Goal: Information Seeking & Learning: Understand process/instructions

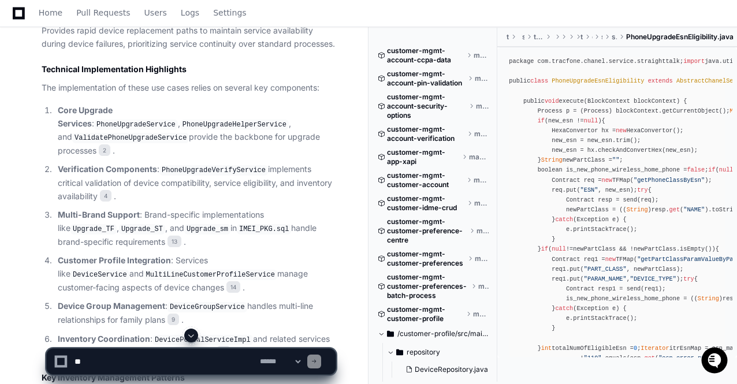
click at [193, 336] on span at bounding box center [191, 335] width 9 height 9
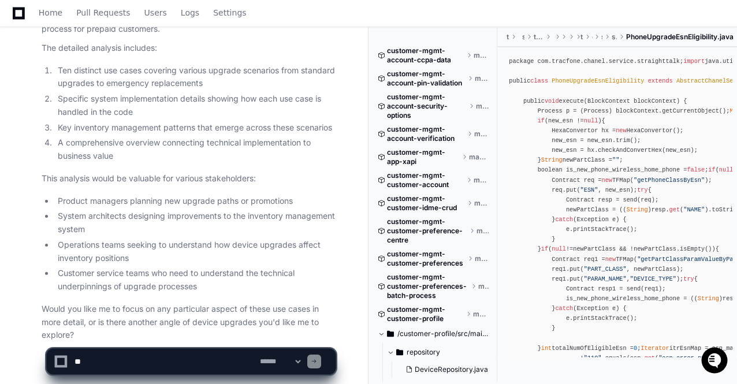
click at [231, 267] on li "Customer service teams who need to understand the technical underpinnings of up…" at bounding box center [194, 280] width 281 height 27
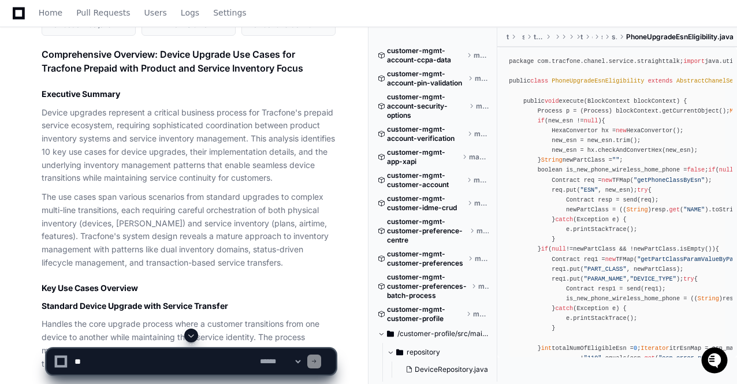
scroll to position [7797, 0]
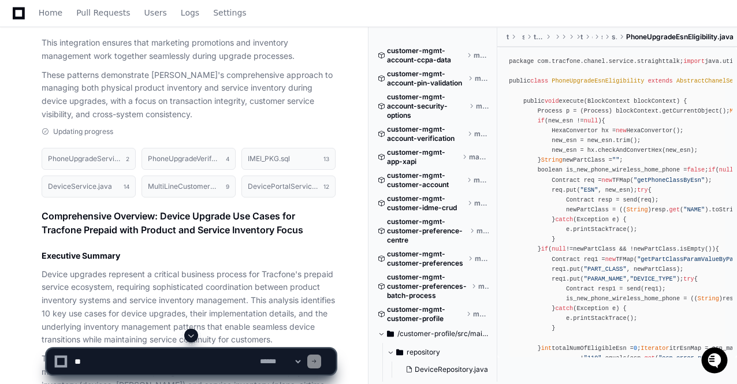
click at [221, 285] on p "Device upgrades represent a critical business process for Tracfone's prepaid se…" at bounding box center [189, 307] width 294 height 79
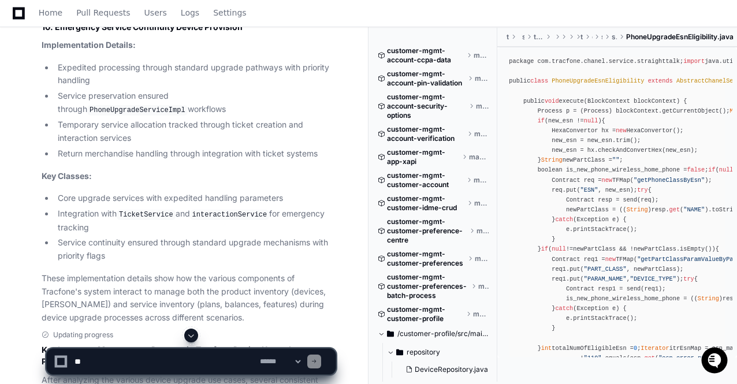
scroll to position [5787, 0]
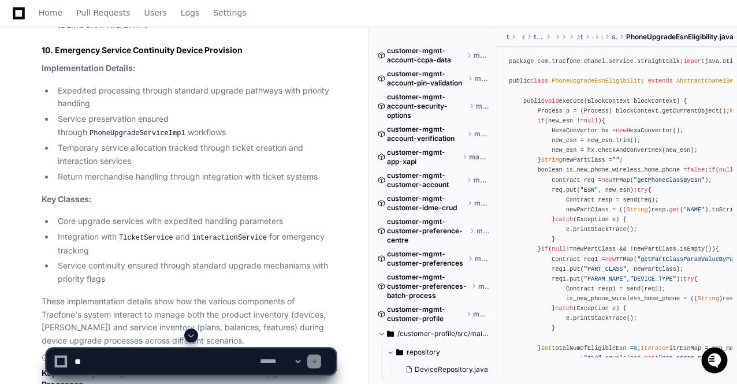
click at [116, 360] on textarea at bounding box center [164, 361] width 185 height 25
type textarea "*"
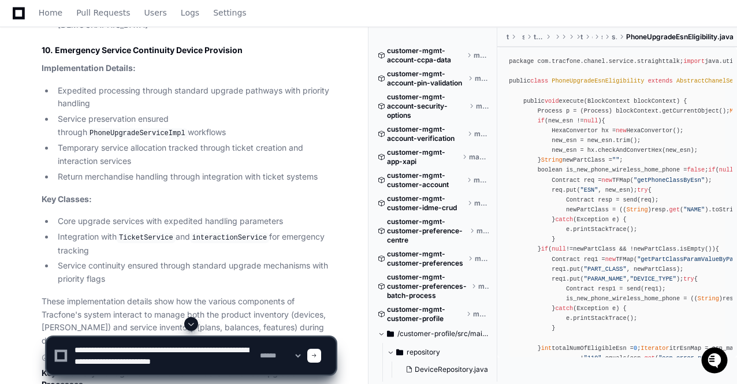
scroll to position [3, 0]
type textarea "**********"
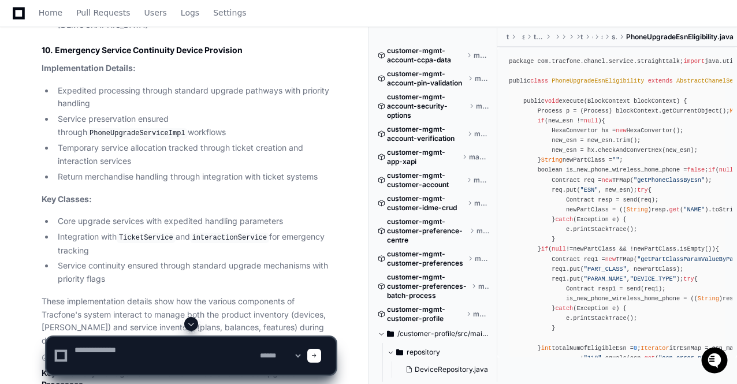
scroll to position [0, 0]
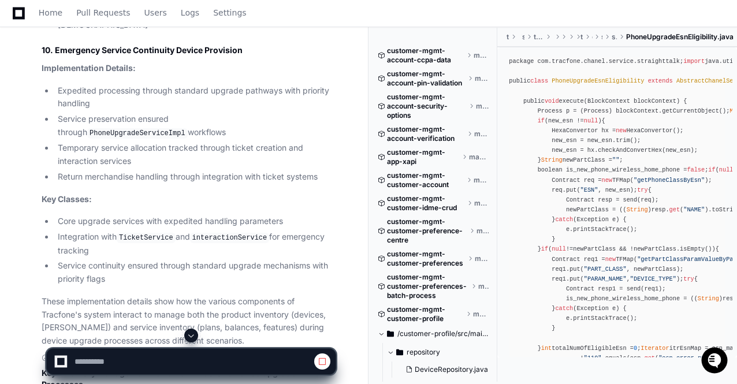
click at [193, 334] on span at bounding box center [191, 335] width 9 height 9
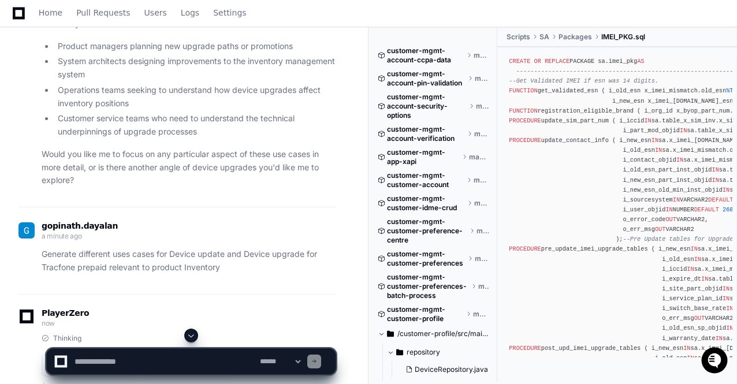
click at [192, 338] on span at bounding box center [191, 335] width 9 height 9
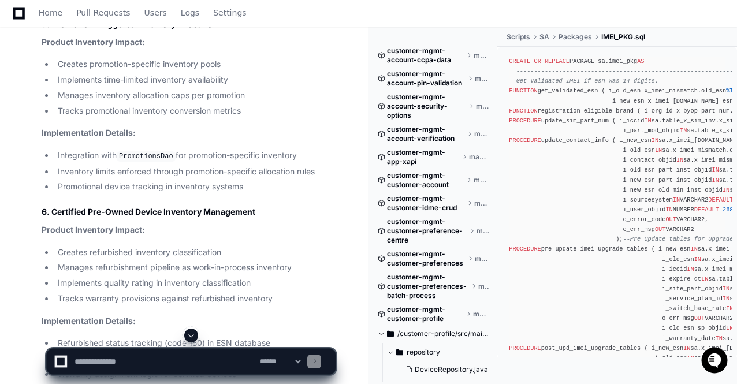
click at [191, 337] on span at bounding box center [191, 335] width 9 height 9
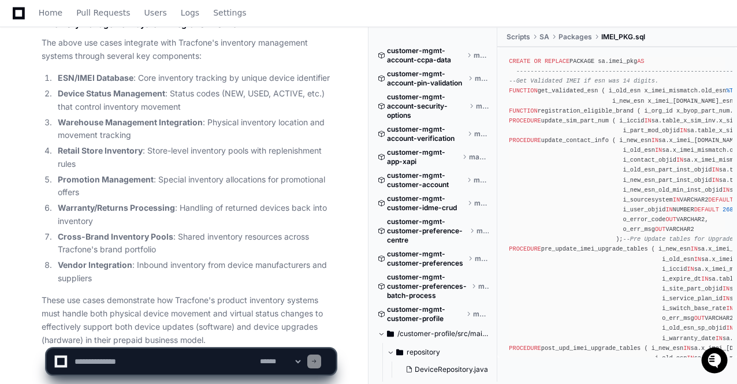
click at [191, 337] on app-app-chat-input "**********" at bounding box center [191, 352] width 290 height 46
click at [215, 294] on p "These use cases demonstrate how Tracfone's product inventory systems must handl…" at bounding box center [189, 320] width 294 height 53
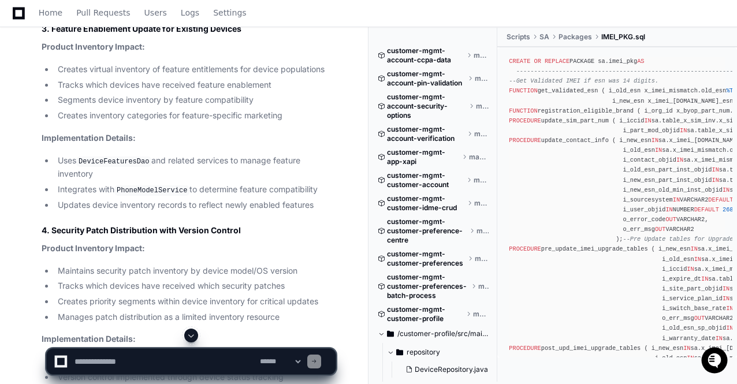
scroll to position [10981, 0]
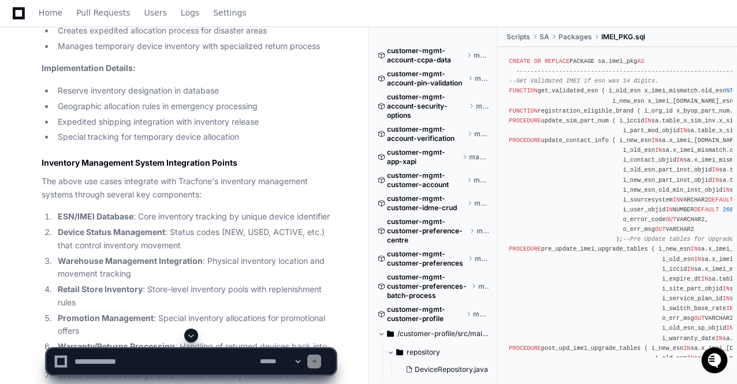
scroll to position [13592, 0]
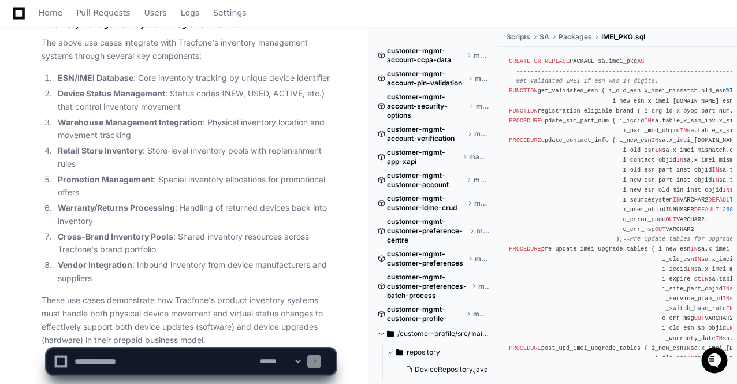
click at [203, 294] on p "These use cases demonstrate how Tracfone's product inventory systems must handl…" at bounding box center [189, 320] width 294 height 53
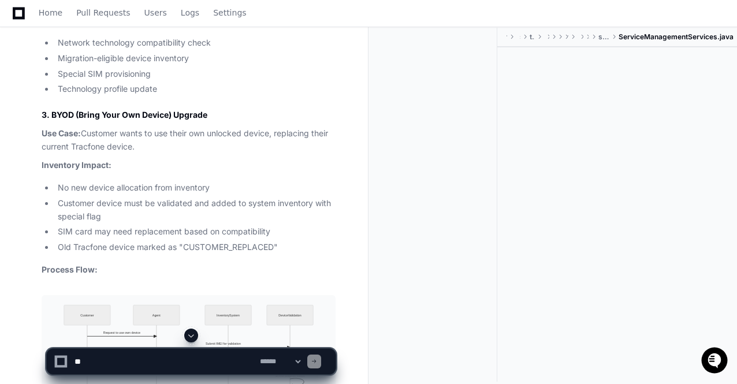
scroll to position [30362, 0]
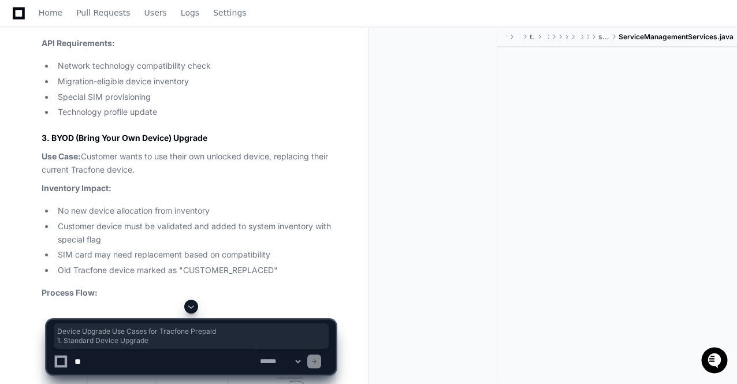
drag, startPoint x: 42, startPoint y: 56, endPoint x: 248, endPoint y: 65, distance: 206.4
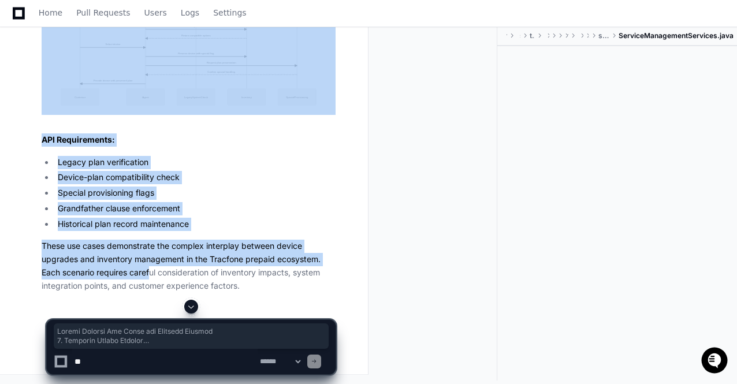
scroll to position [35859, 0]
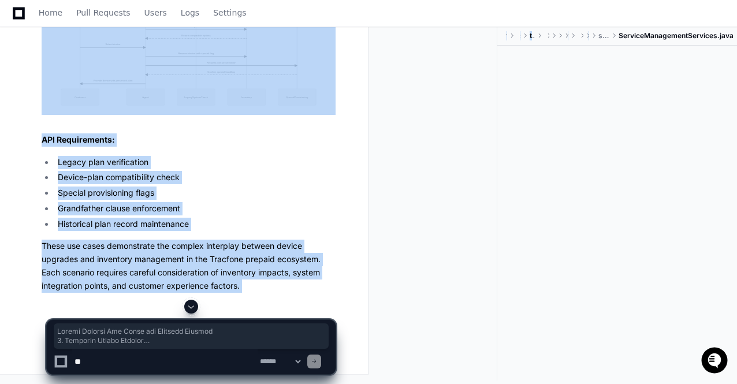
copy div "Device Upgrade Use Cases for Tracfone Prepaid 1. Standard Device Upgrade Use Ca…"
click at [192, 308] on span at bounding box center [191, 306] width 9 height 9
click at [206, 218] on li "Historical plan record maintenance" at bounding box center [194, 224] width 281 height 13
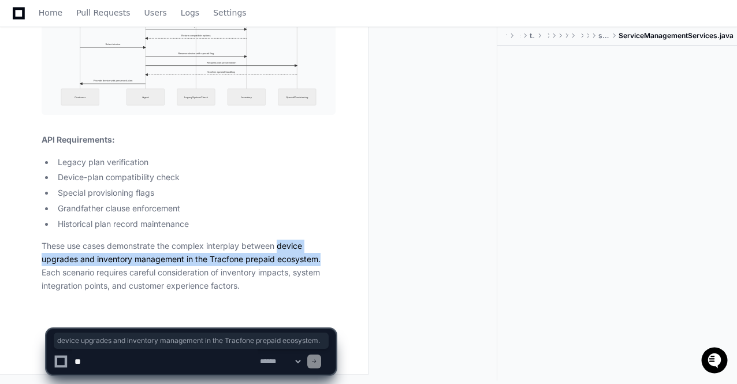
drag, startPoint x: 280, startPoint y: 248, endPoint x: 326, endPoint y: 259, distance: 48.0
click at [326, 259] on p "These use cases demonstrate the complex interplay between device upgrades and i…" at bounding box center [189, 266] width 294 height 53
copy p "device upgrades and inventory management in the Tracfone prepaid ecosystem."
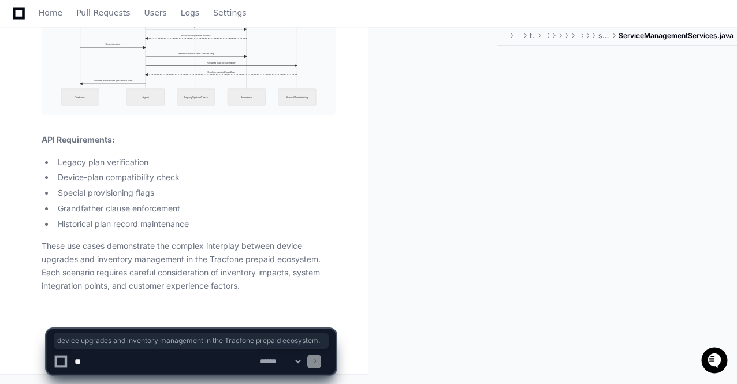
click at [114, 360] on textarea at bounding box center [164, 361] width 185 height 25
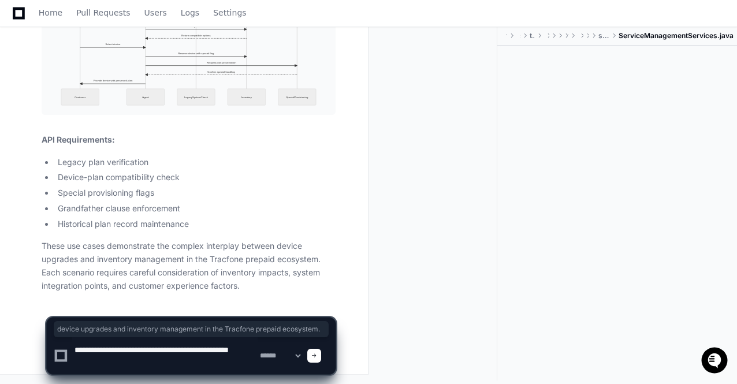
click at [240, 349] on textarea at bounding box center [164, 355] width 185 height 37
click at [224, 360] on textarea at bounding box center [164, 355] width 185 height 37
type textarea "**********"
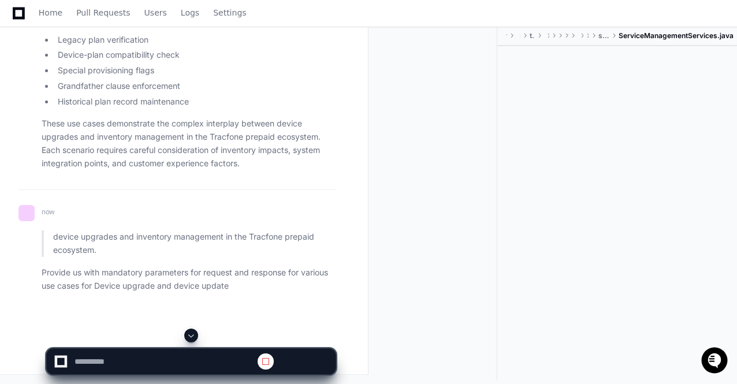
scroll to position [35977, 0]
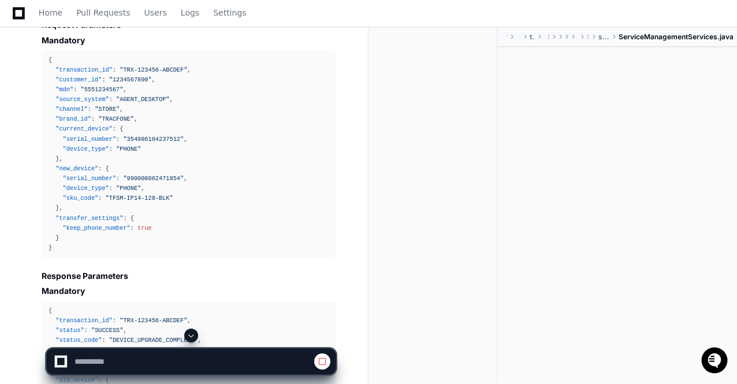
click at [191, 336] on span at bounding box center [191, 335] width 9 height 9
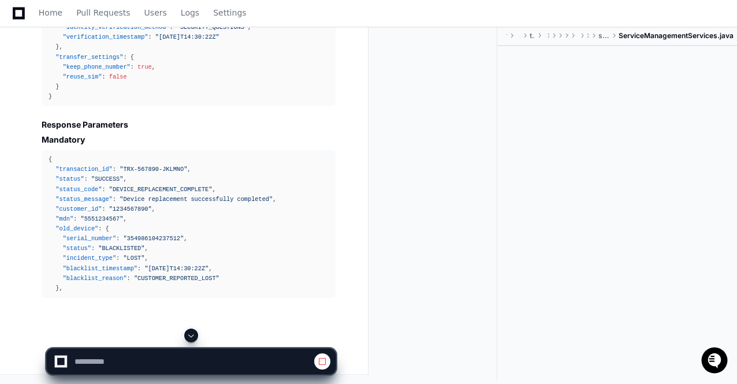
click at [191, 337] on span at bounding box center [191, 335] width 9 height 9
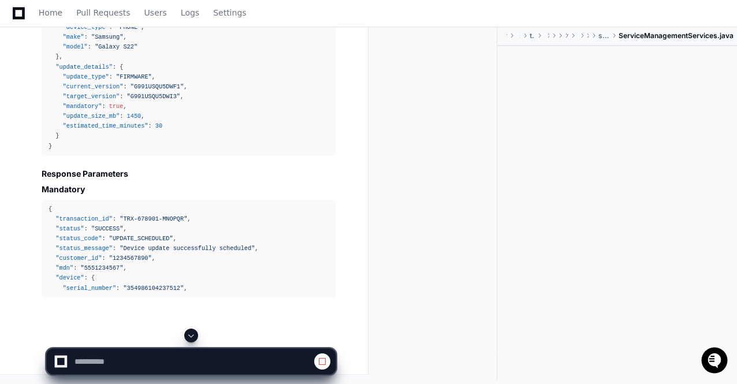
click at [193, 336] on span at bounding box center [191, 335] width 9 height 9
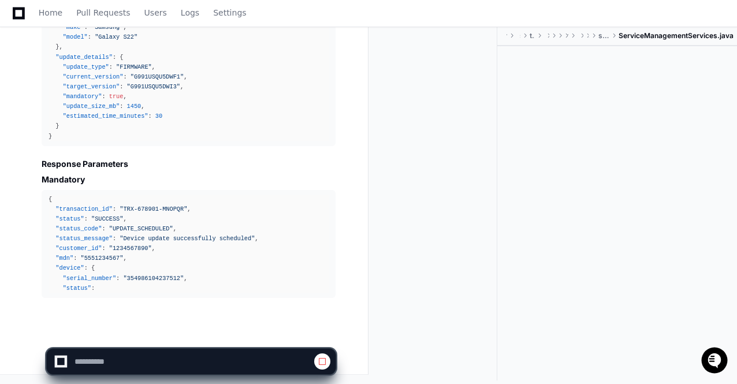
scroll to position [40454, 0]
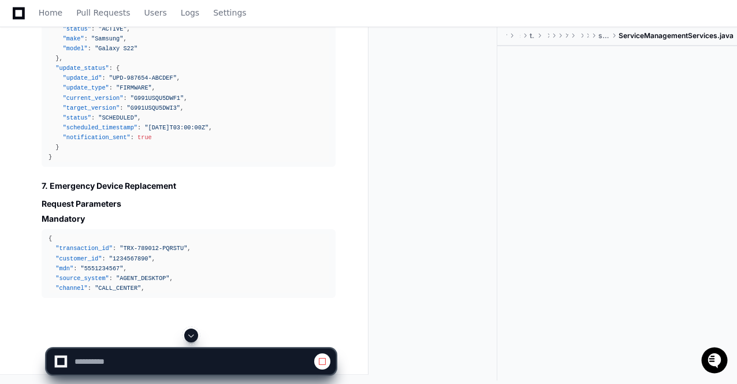
click at [193, 336] on span at bounding box center [191, 335] width 9 height 9
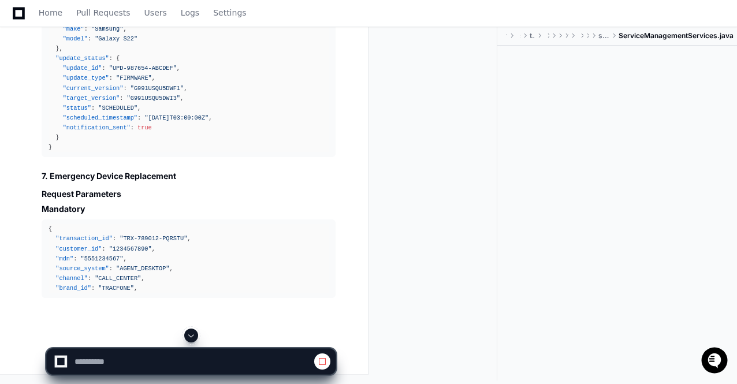
scroll to position [40733, 0]
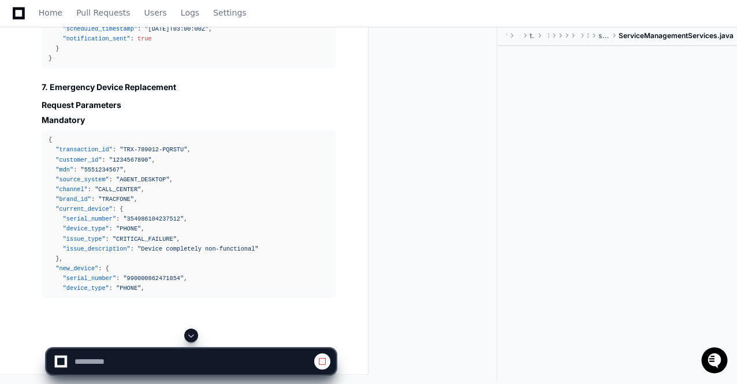
click at [191, 339] on span at bounding box center [191, 335] width 9 height 9
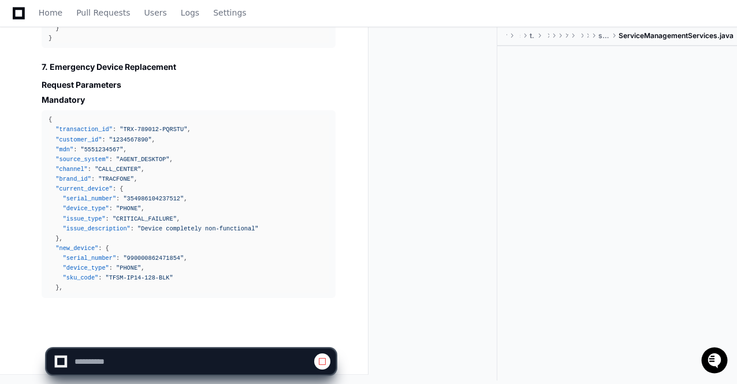
scroll to position [40831, 0]
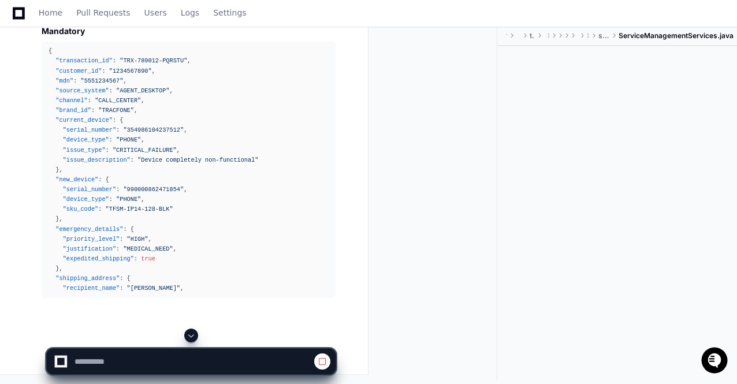
click at [192, 338] on span at bounding box center [191, 335] width 9 height 9
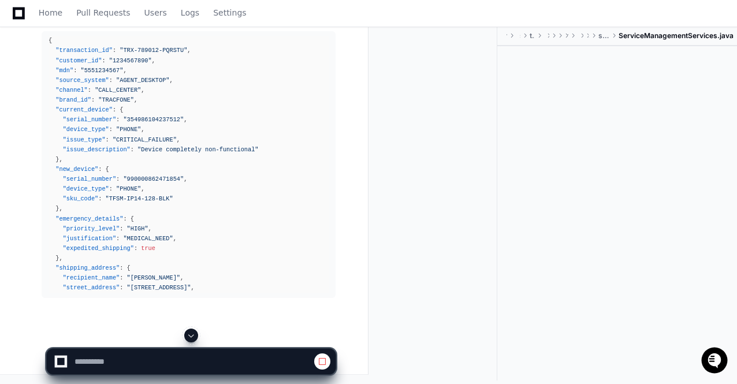
scroll to position [40911, 0]
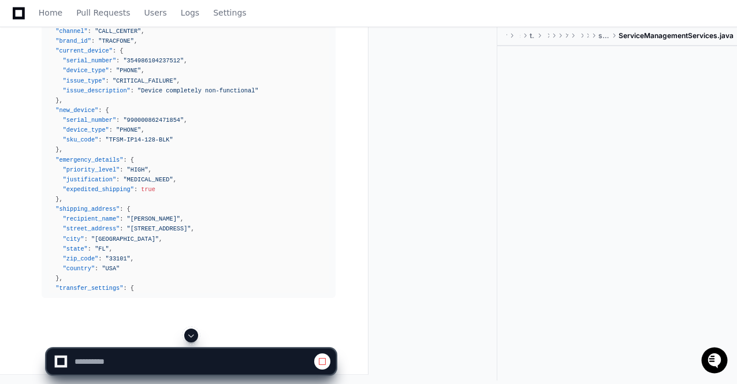
click at [192, 338] on span at bounding box center [191, 335] width 9 height 9
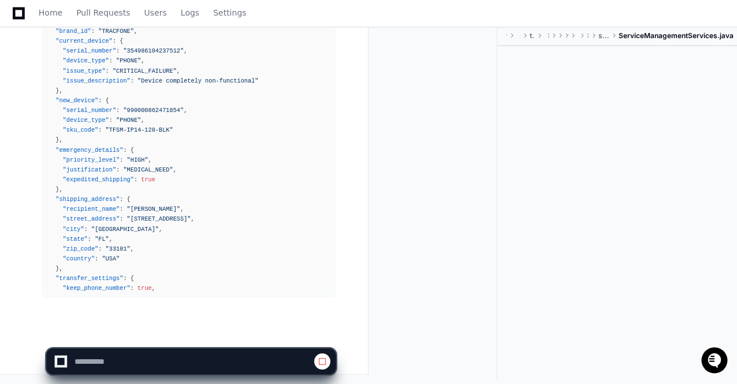
scroll to position [40990, 0]
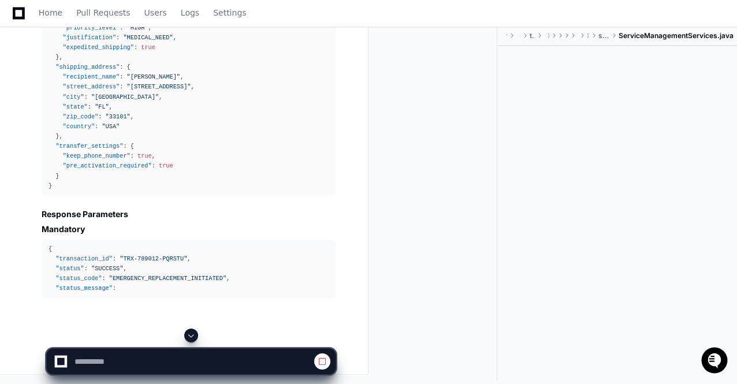
click at [192, 338] on span at bounding box center [191, 335] width 9 height 9
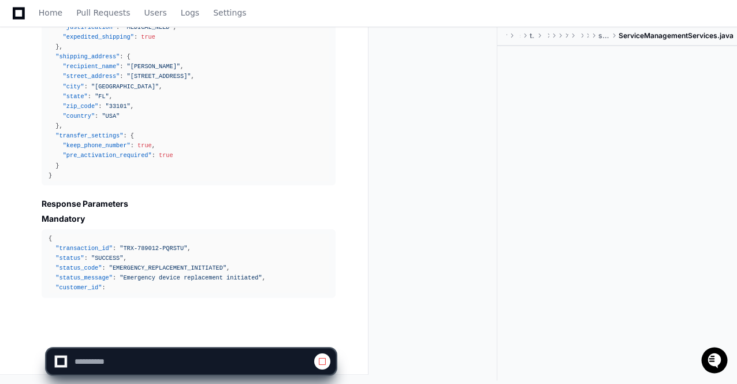
scroll to position [41123, 0]
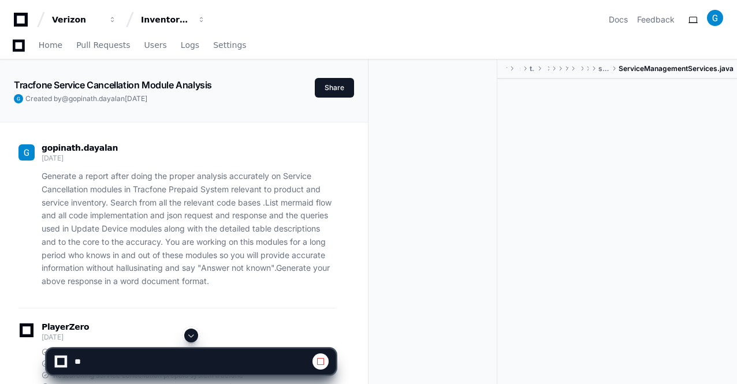
click at [193, 340] on span at bounding box center [191, 335] width 9 height 9
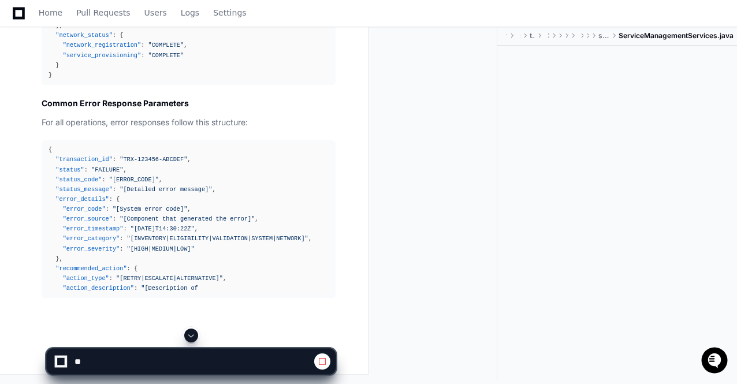
click at [194, 334] on span at bounding box center [191, 335] width 9 height 9
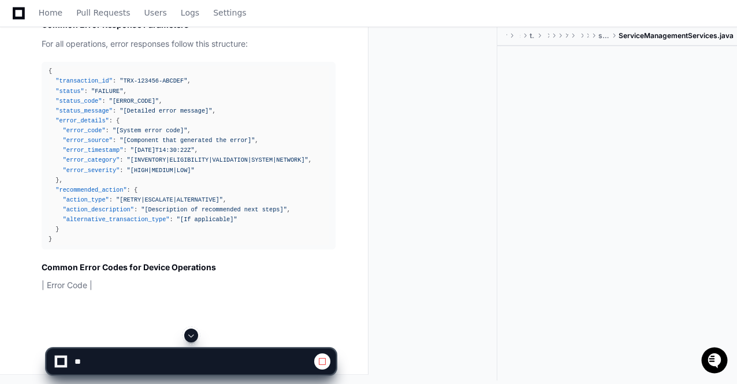
click at [194, 334] on span at bounding box center [191, 335] width 9 height 9
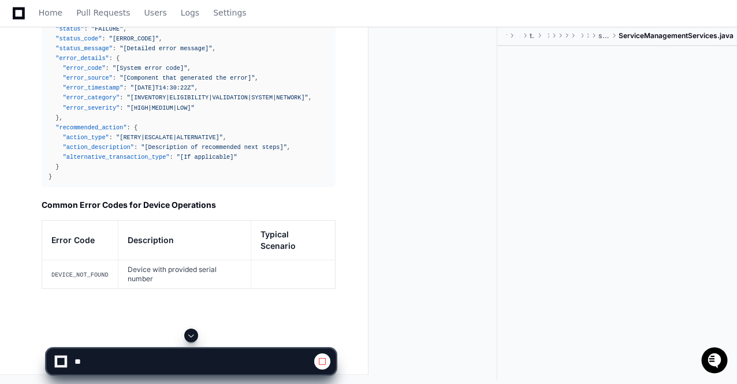
click at [194, 334] on span at bounding box center [191, 335] width 9 height 9
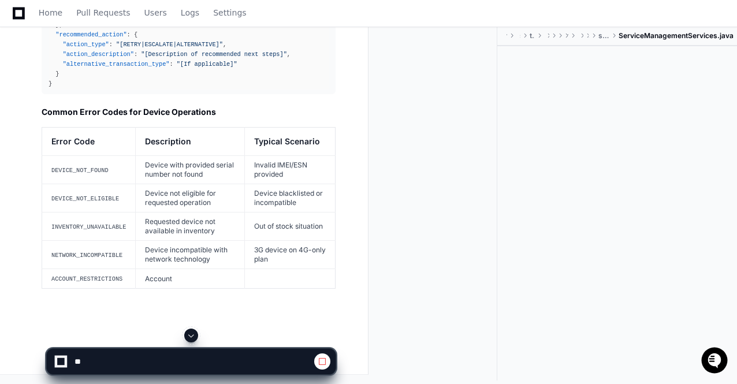
click at [192, 340] on span at bounding box center [191, 335] width 9 height 9
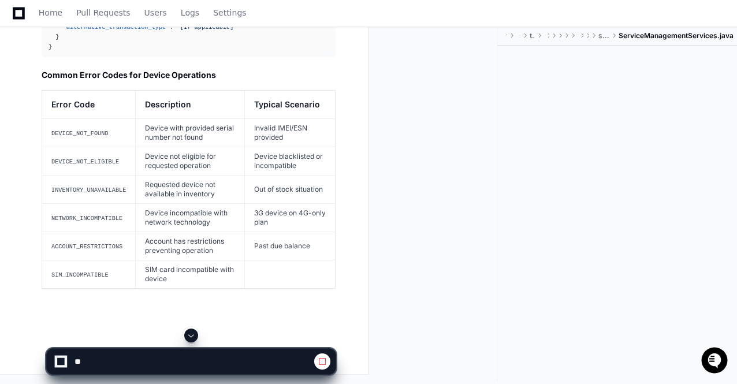
click at [192, 340] on span at bounding box center [191, 335] width 9 height 9
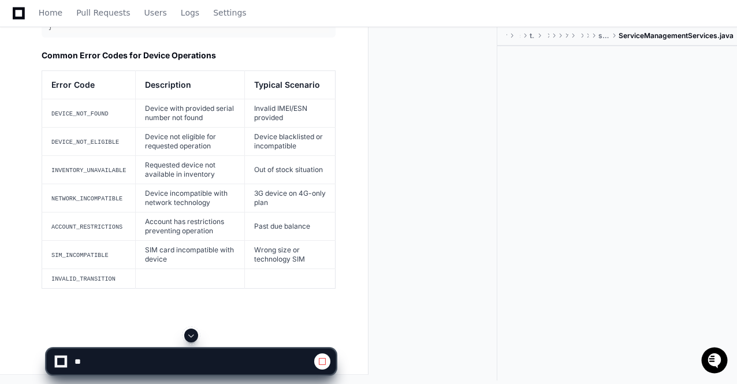
click at [192, 340] on span at bounding box center [191, 335] width 9 height 9
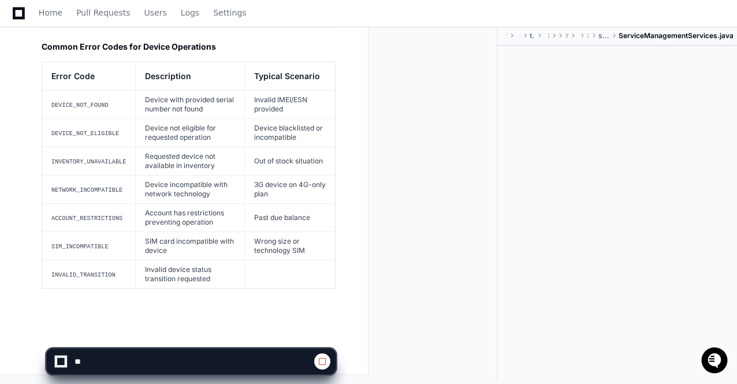
scroll to position [42521, 0]
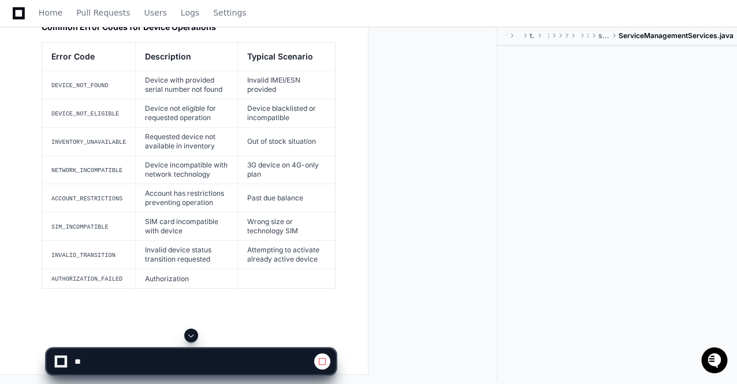
click at [192, 340] on span at bounding box center [191, 335] width 9 height 9
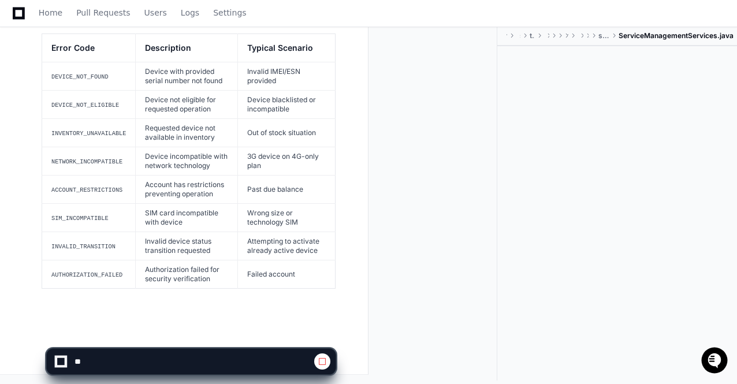
scroll to position [42549, 0]
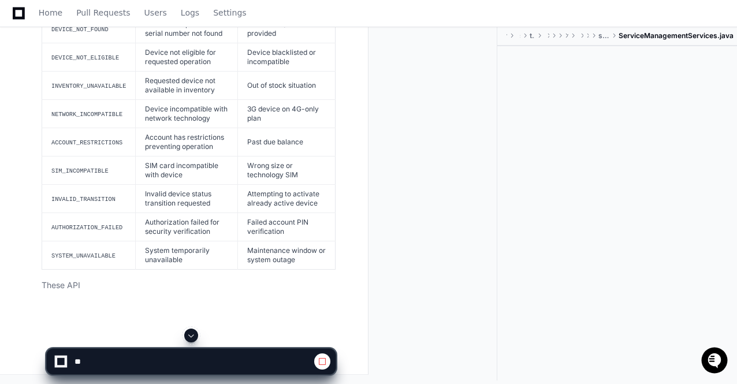
click at [192, 337] on span at bounding box center [191, 335] width 9 height 9
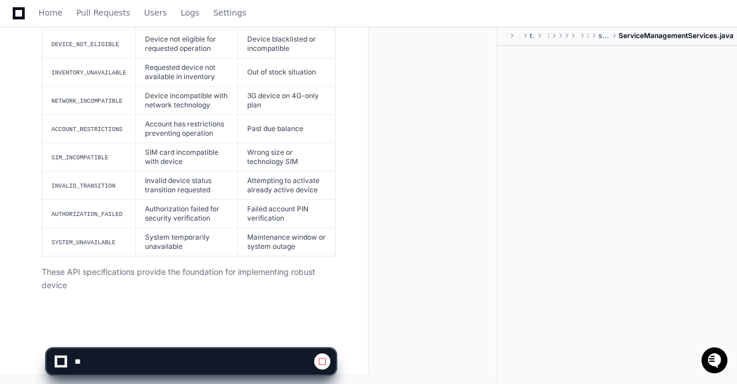
click at [192, 337] on app-app-chat-input at bounding box center [191, 352] width 290 height 46
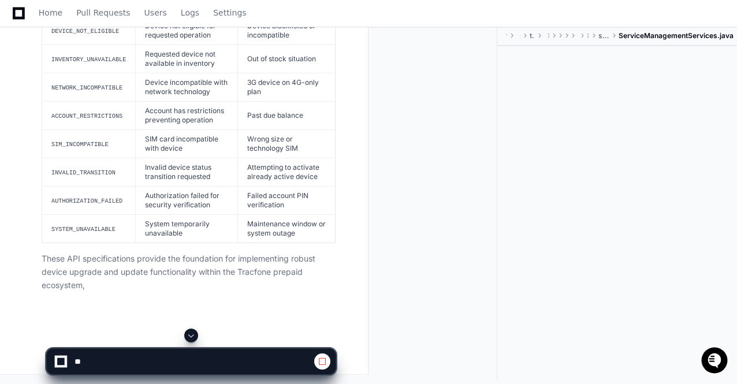
click at [192, 337] on span at bounding box center [191, 335] width 9 height 9
click at [192, 337] on app-app-chat-input at bounding box center [191, 352] width 290 height 46
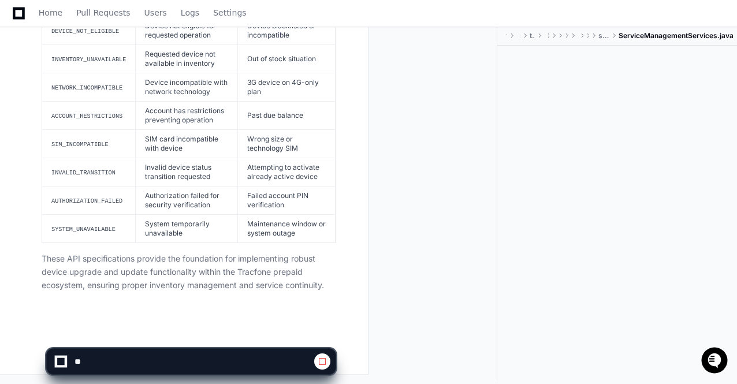
click at [255, 286] on p "These API specifications provide the foundation for implementing robust device …" at bounding box center [189, 271] width 294 height 39
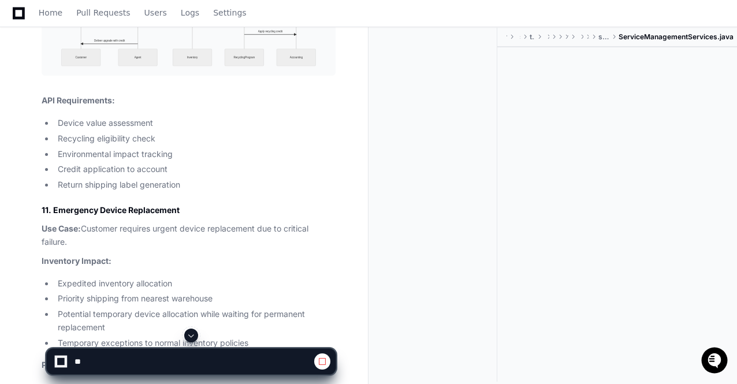
scroll to position [34107, 0]
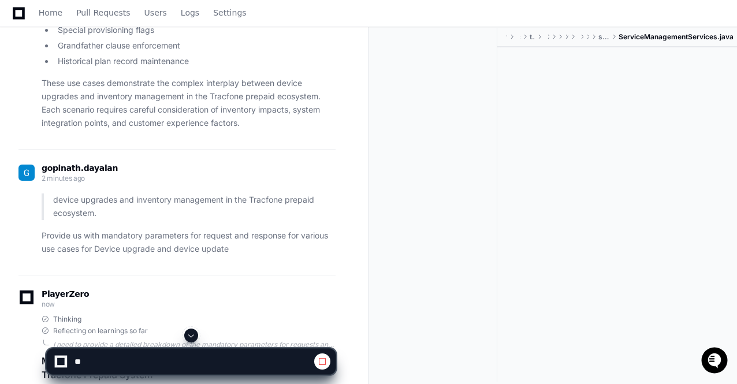
scroll to position [35192, 0]
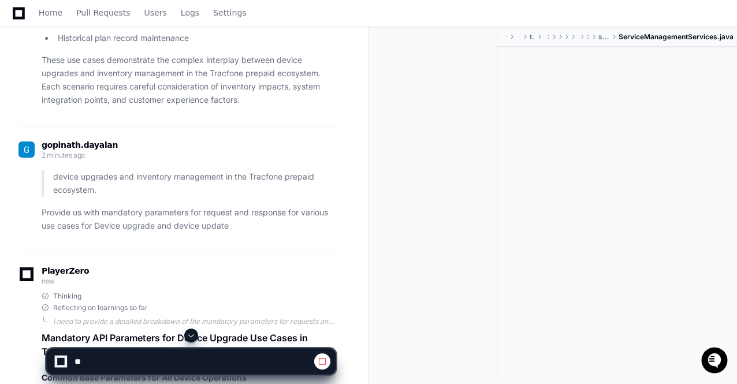
click at [194, 333] on span at bounding box center [191, 335] width 9 height 9
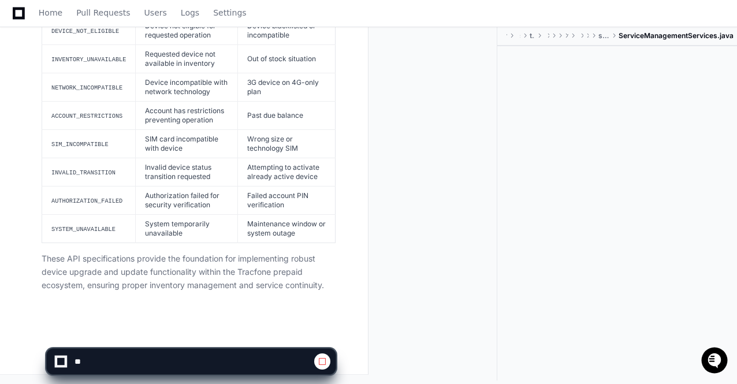
click at [217, 277] on p "These API specifications provide the foundation for implementing robust device …" at bounding box center [189, 271] width 294 height 39
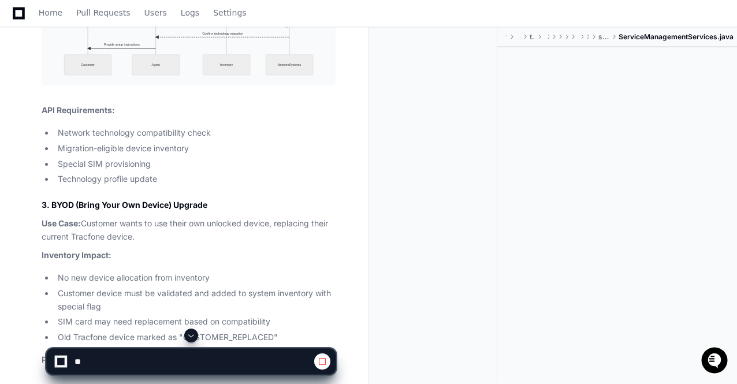
scroll to position [30318, 0]
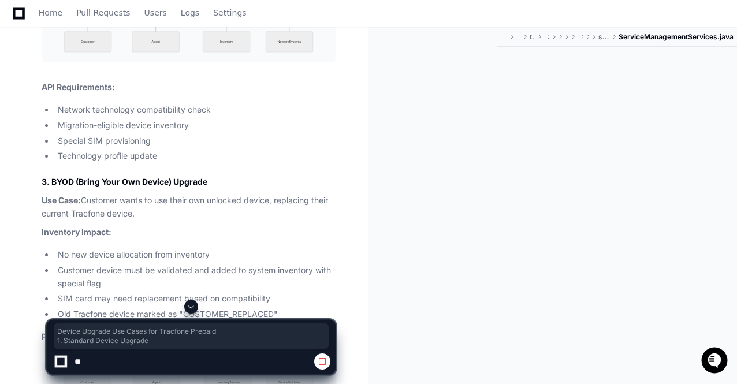
drag, startPoint x: 42, startPoint y: 99, endPoint x: 172, endPoint y: 128, distance: 132.6
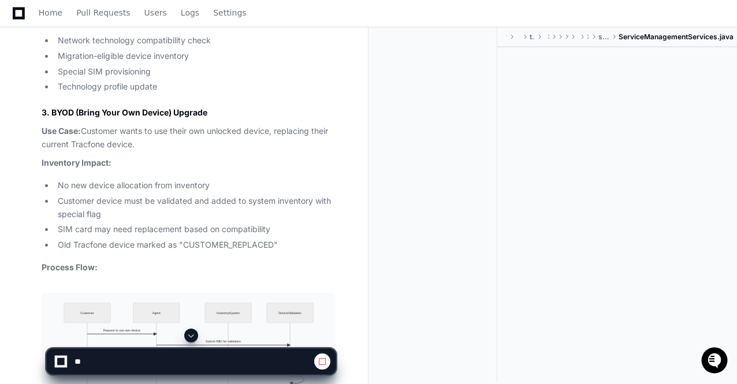
scroll to position [30410, 0]
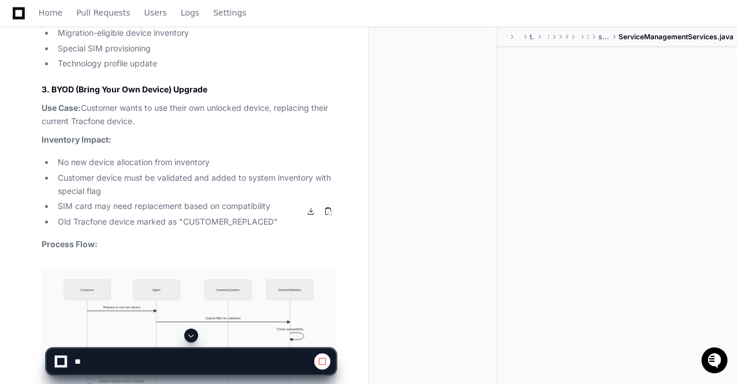
click at [191, 338] on span at bounding box center [191, 335] width 9 height 9
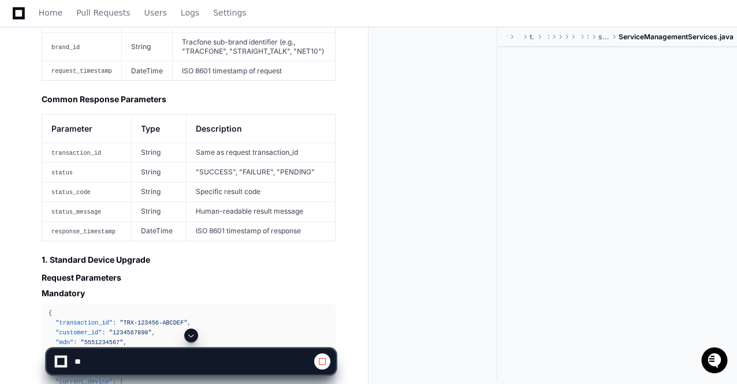
scroll to position [35747, 0]
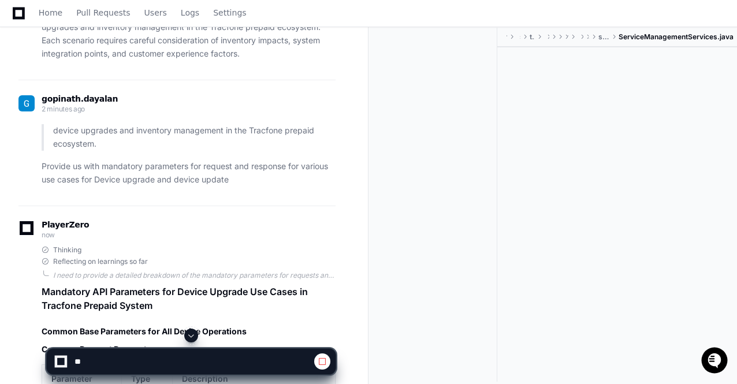
scroll to position [35262, 0]
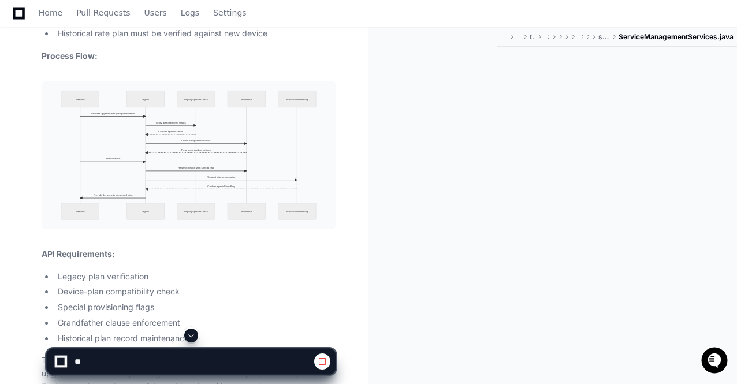
scroll to position [34869, 0]
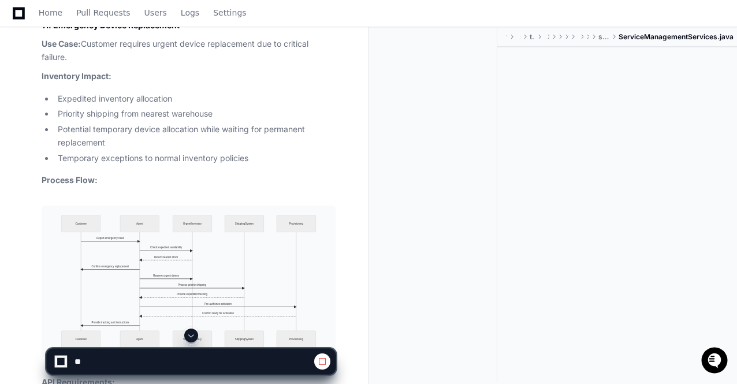
scroll to position [34338, 0]
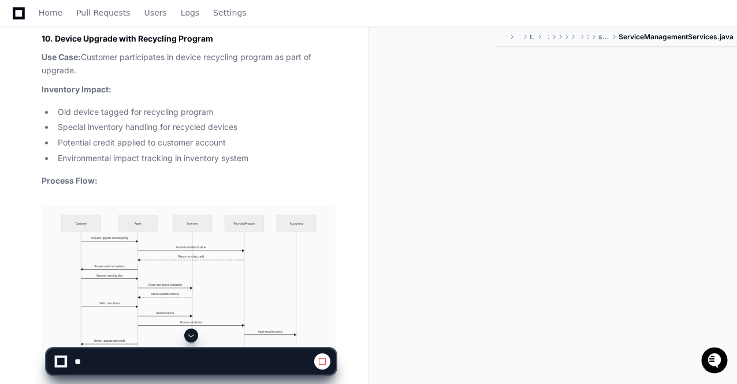
scroll to position [33806, 0]
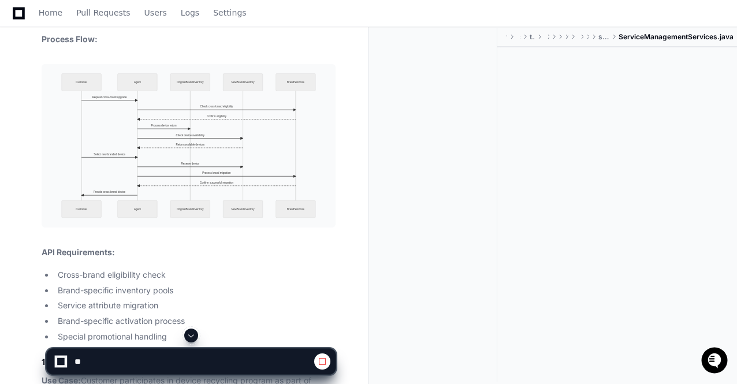
scroll to position [33437, 0]
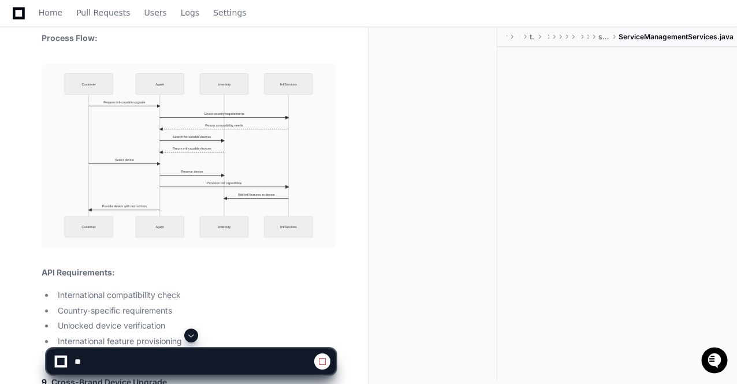
scroll to position [32998, 0]
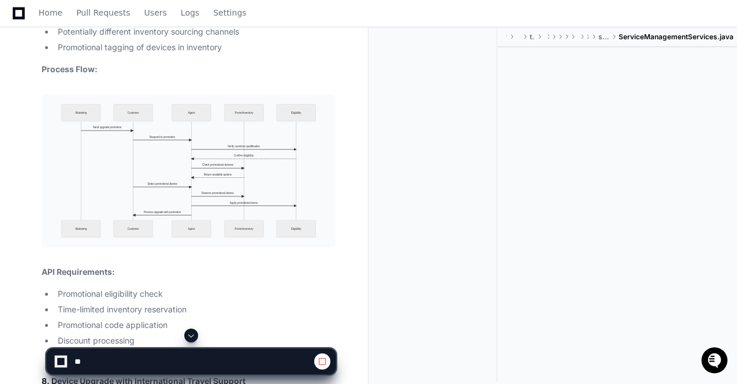
scroll to position [32513, 0]
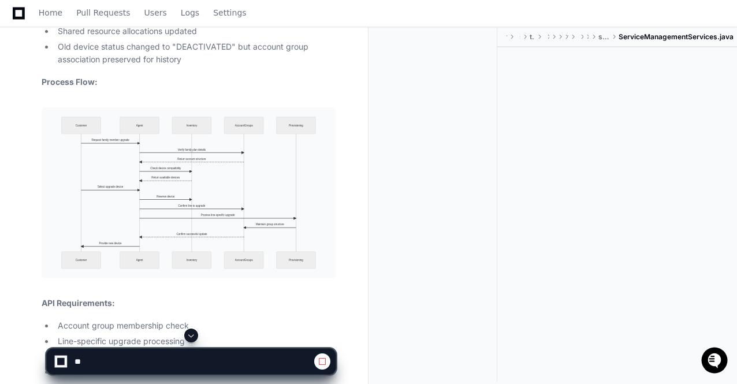
scroll to position [32028, 0]
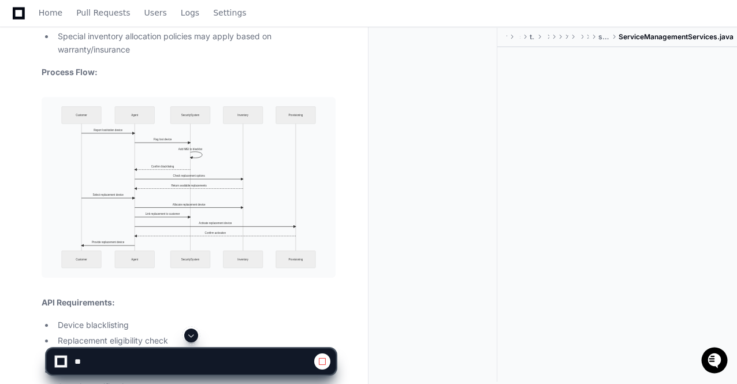
scroll to position [31542, 0]
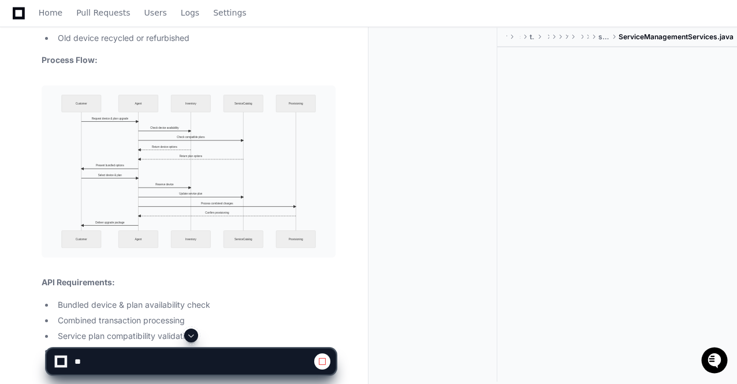
scroll to position [31080, 0]
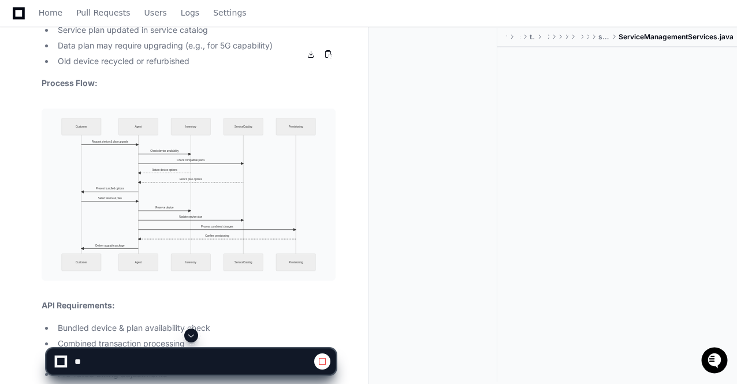
click at [189, 337] on span at bounding box center [191, 335] width 9 height 9
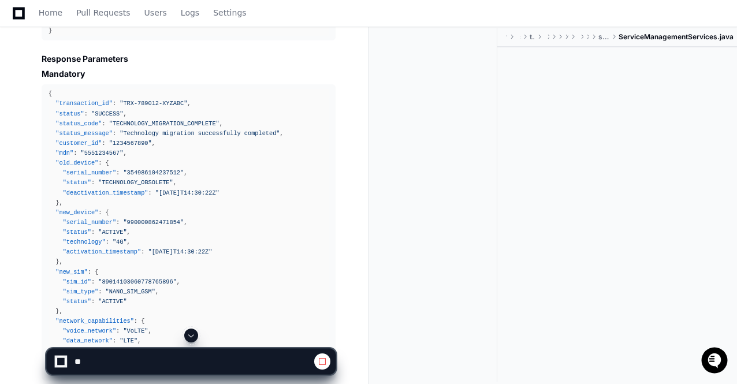
scroll to position [36856, 0]
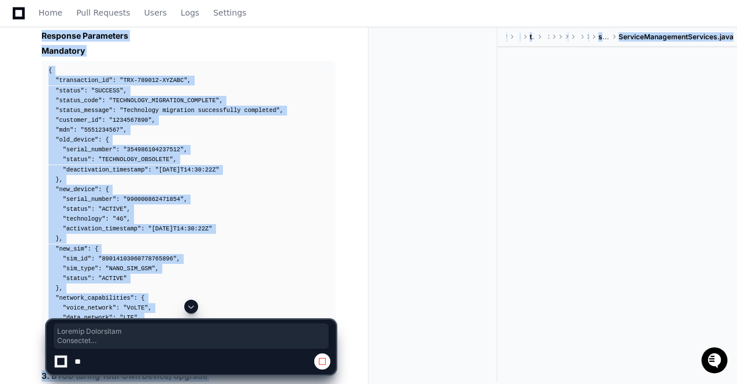
drag, startPoint x: 42, startPoint y: 75, endPoint x: 88, endPoint y: 301, distance: 231.1
copy app-player-page "Request Parameters Mandatory { "transaction_id" : "TRX-123456-ABCDEF" , "custom…"
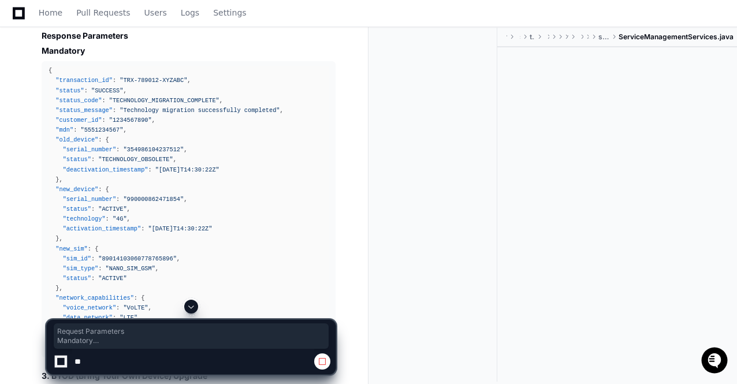
drag, startPoint x: 42, startPoint y: 76, endPoint x: 79, endPoint y: 296, distance: 223.8
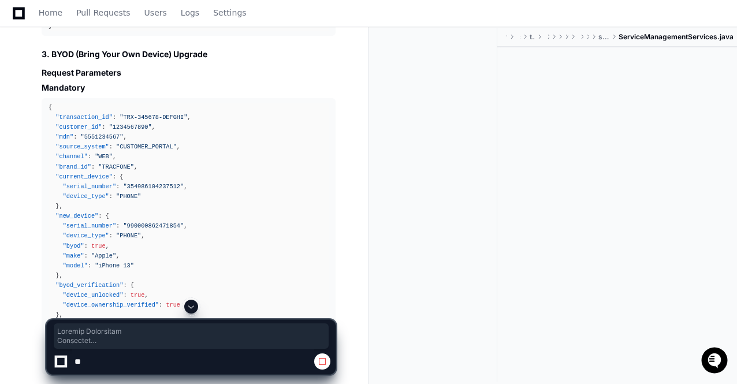
scroll to position [37187, 0]
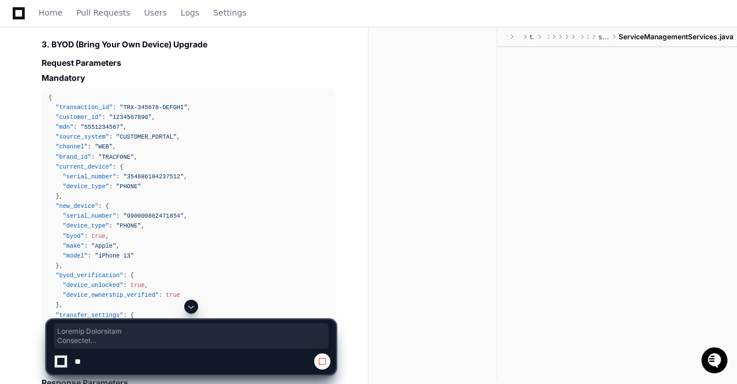
copy article "Request Parameters Mandatory { "transaction_id" : "TRX-123456-ABCDEF" , "custom…"
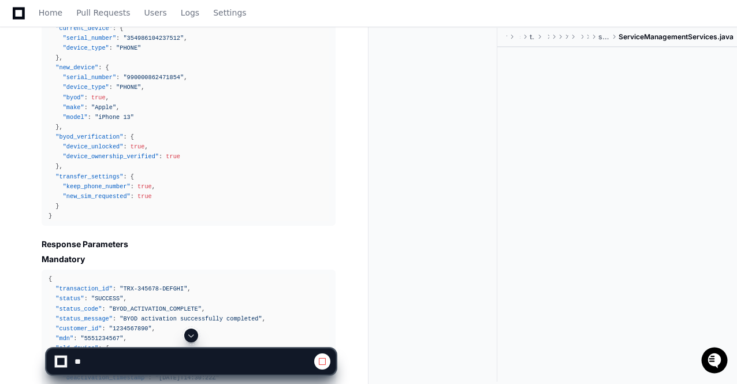
scroll to position [37349, 0]
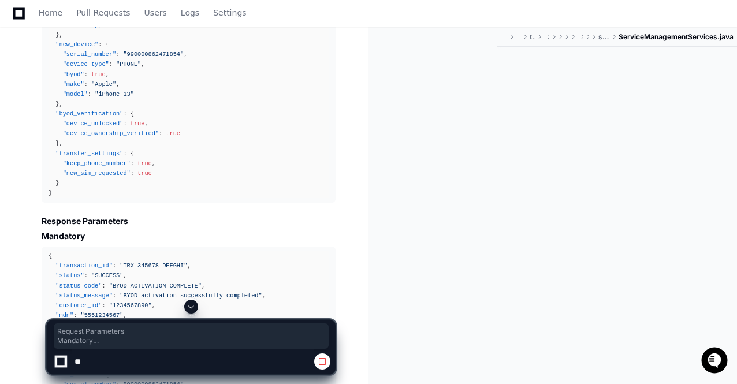
drag, startPoint x: 42, startPoint y: 143, endPoint x: 127, endPoint y: 169, distance: 89.2
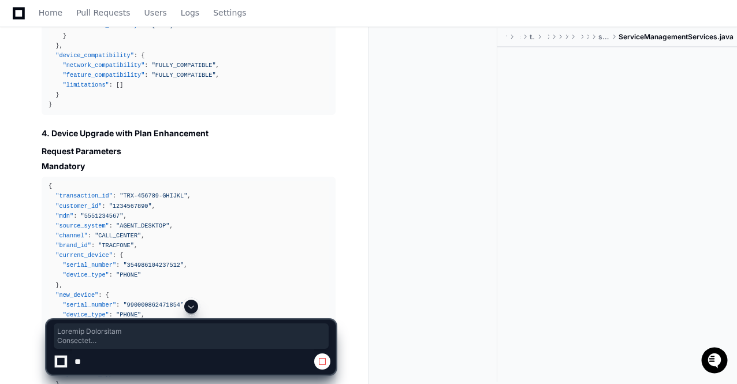
scroll to position [37856, 0]
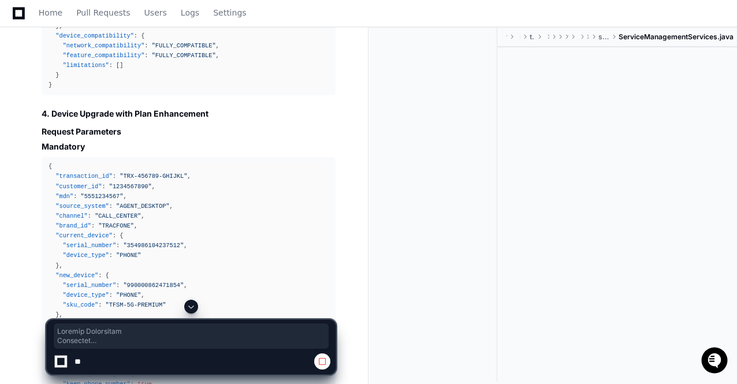
copy article "Request Parameters Mandatory { "transaction_id" : "TRX-789012-XYZABC" , "custom…"
click at [190, 302] on span at bounding box center [191, 306] width 9 height 9
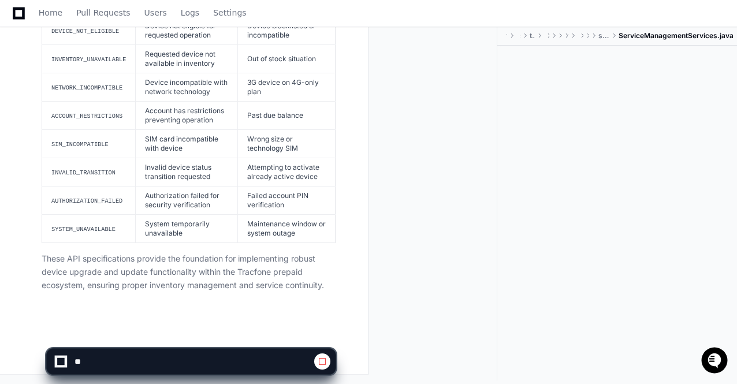
click at [216, 263] on p "These API specifications provide the foundation for implementing robust device …" at bounding box center [189, 271] width 294 height 39
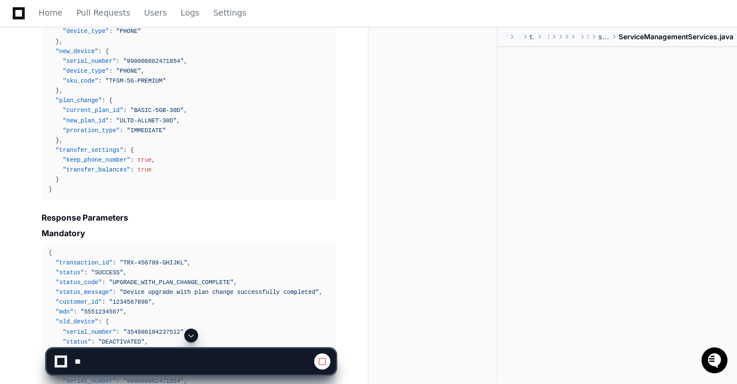
scroll to position [38057, 0]
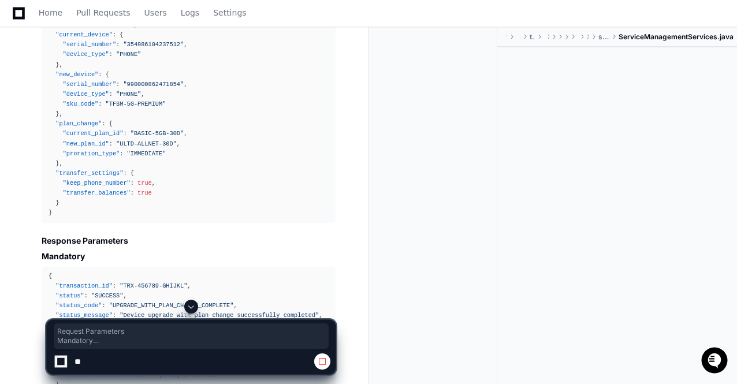
drag, startPoint x: 42, startPoint y: 122, endPoint x: 112, endPoint y: 154, distance: 77.0
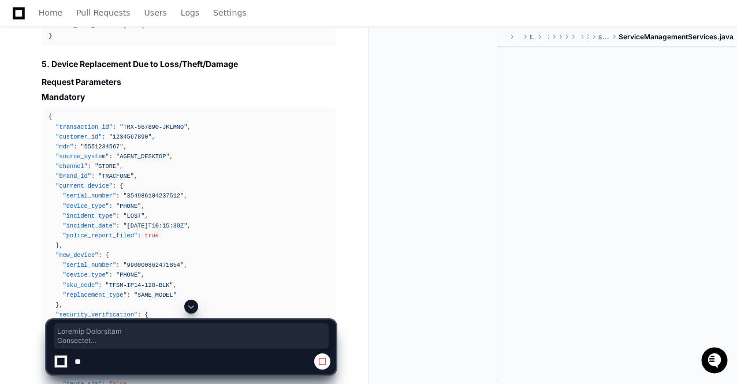
scroll to position [38674, 0]
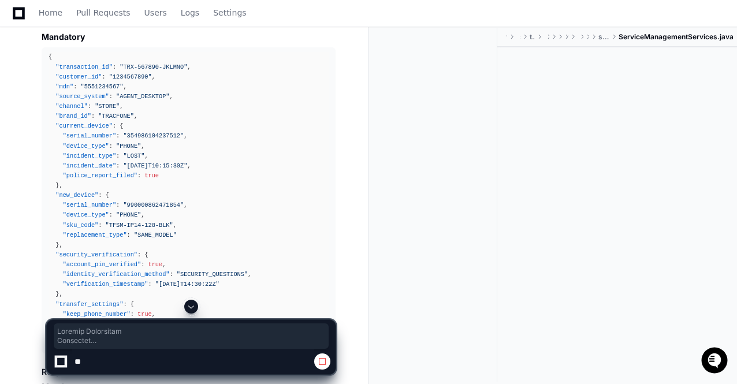
copy article "Request Parameters Mandatory { "transaction_id" : "TRX-345678-DEFGHI" , "custom…"
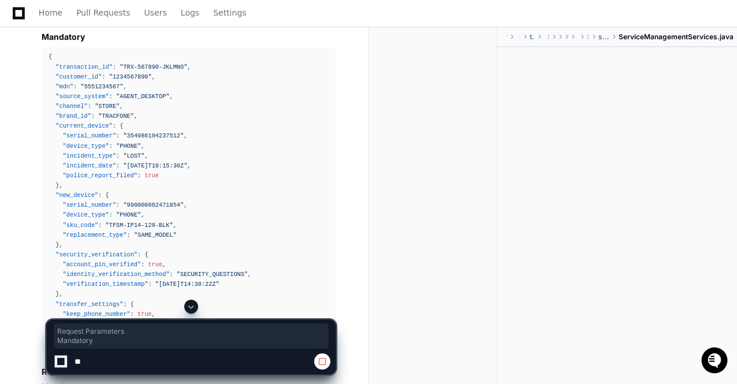
drag, startPoint x: 42, startPoint y: 244, endPoint x: 115, endPoint y: 263, distance: 75.2
click at [115, 263] on article "Mandatory API Parameters for Device Upgrade Use Cases in Tracfone Prepaid Syste…" at bounding box center [189, 84] width 294 height 6468
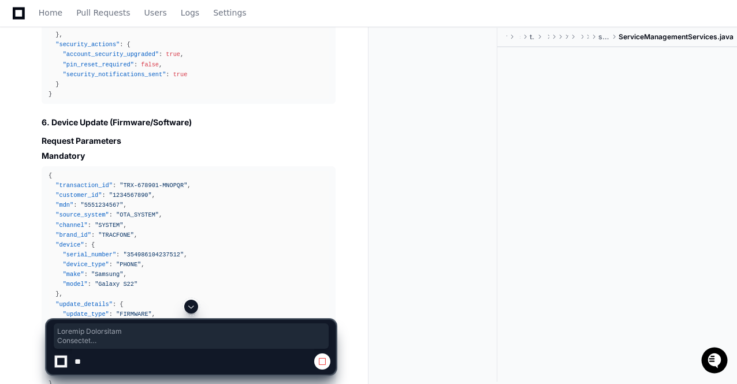
scroll to position [39293, 0]
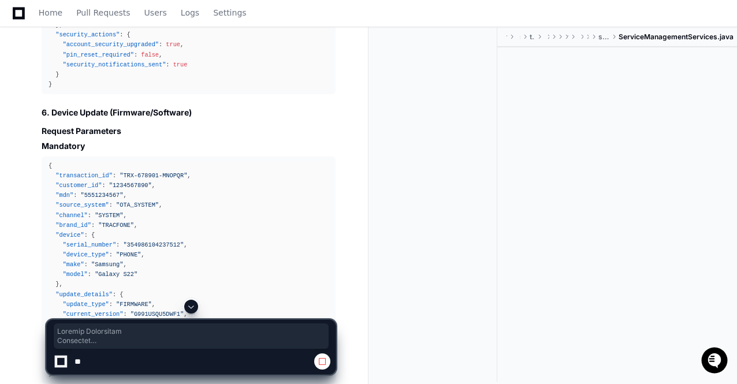
copy article "Request Parameters Mandatory { "transaction_id" : "TRX-456789-GHIJKL" , "custom…"
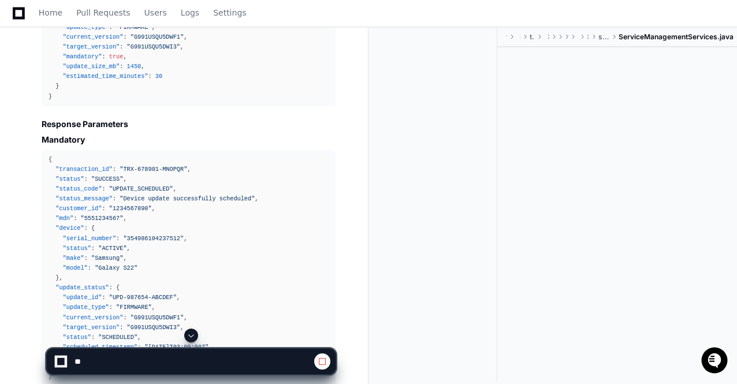
scroll to position [39593, 0]
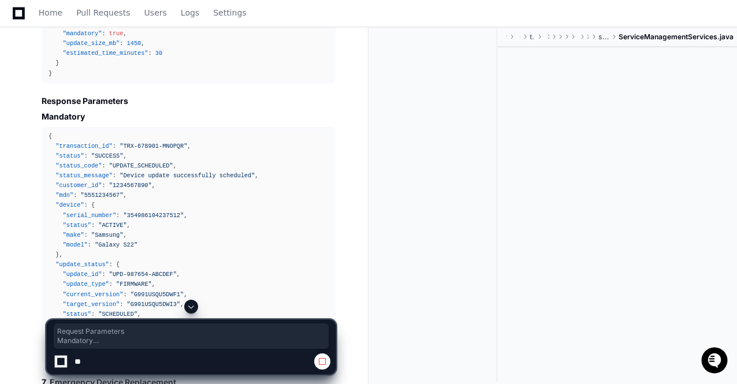
drag, startPoint x: 42, startPoint y: 34, endPoint x: 128, endPoint y: 71, distance: 93.1
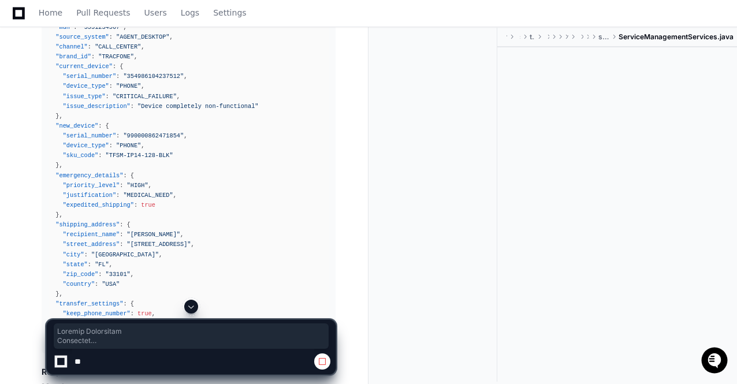
scroll to position [40041, 0]
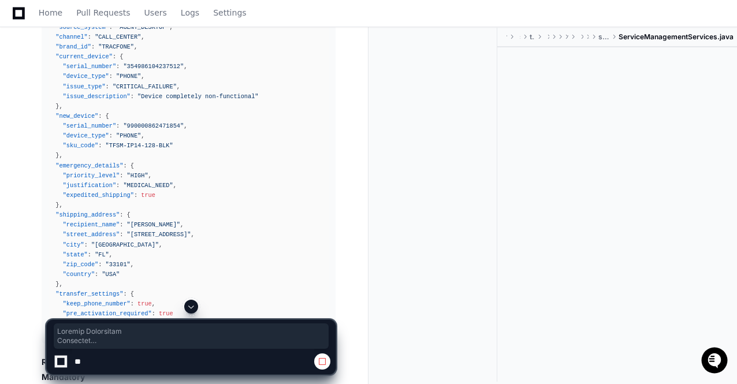
copy article "Request Parameters Mandatory { "transaction_id" : "TRX-567890-JKLMNO" , "custom…"
click at [189, 306] on span at bounding box center [191, 306] width 9 height 9
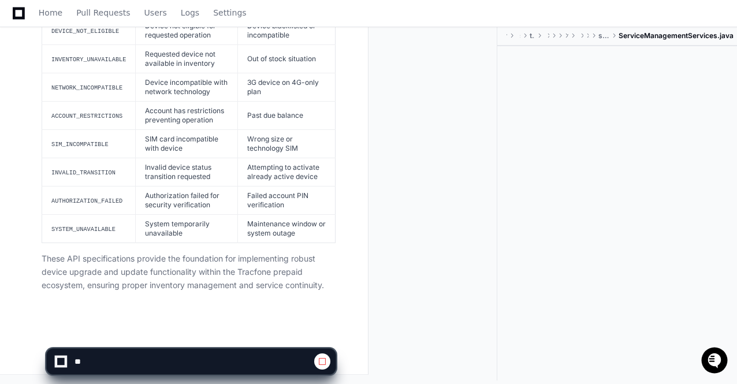
click at [219, 266] on p "These API specifications provide the foundation for implementing robust device …" at bounding box center [189, 271] width 294 height 39
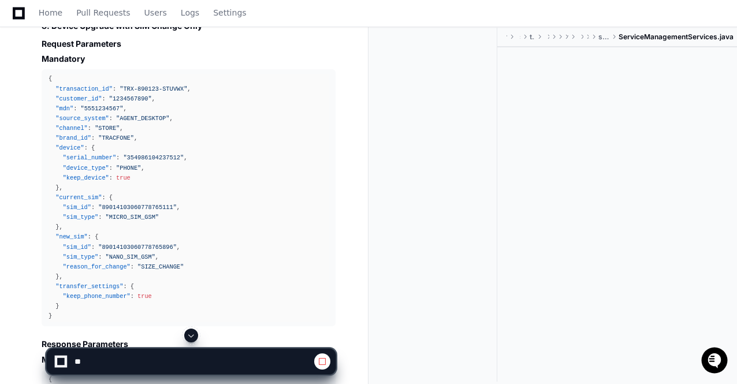
scroll to position [40760, 0]
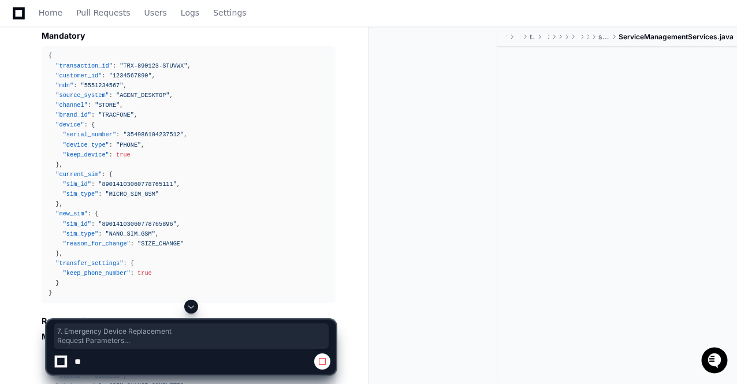
drag, startPoint x: 40, startPoint y: 148, endPoint x: 96, endPoint y: 187, distance: 67.9
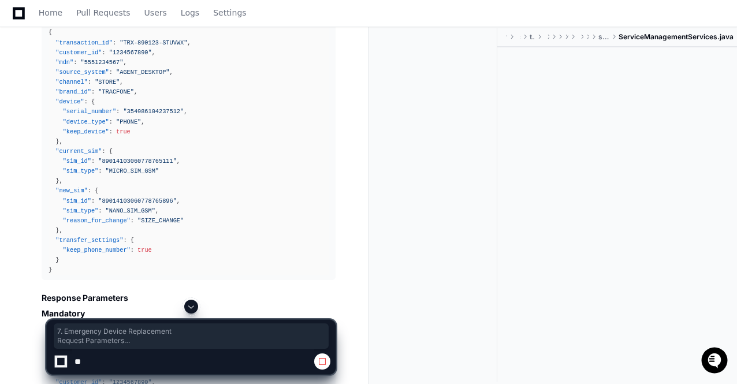
drag, startPoint x: 42, startPoint y: 143, endPoint x: 127, endPoint y: 176, distance: 91.3
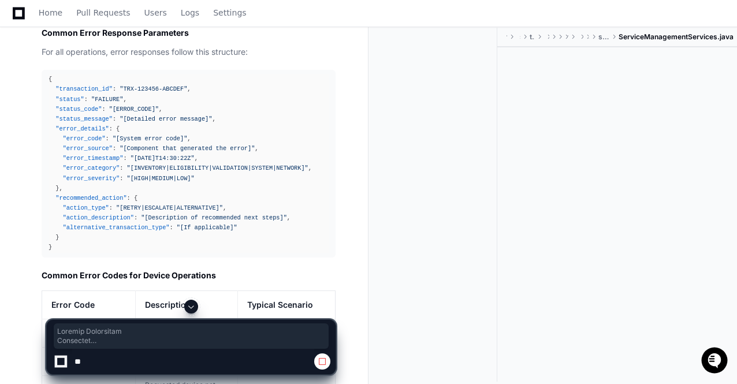
scroll to position [41379, 0]
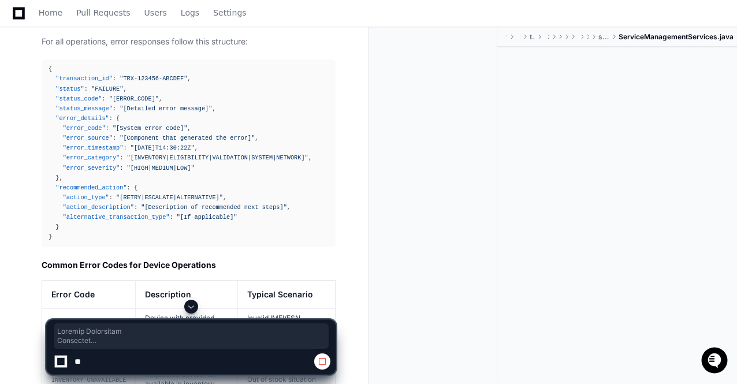
copy article "Request Parameters Mandatory { "transaction_id" : "TRX-789012-PQRSTU" , "custom…"
click at [190, 307] on span at bounding box center [191, 306] width 9 height 9
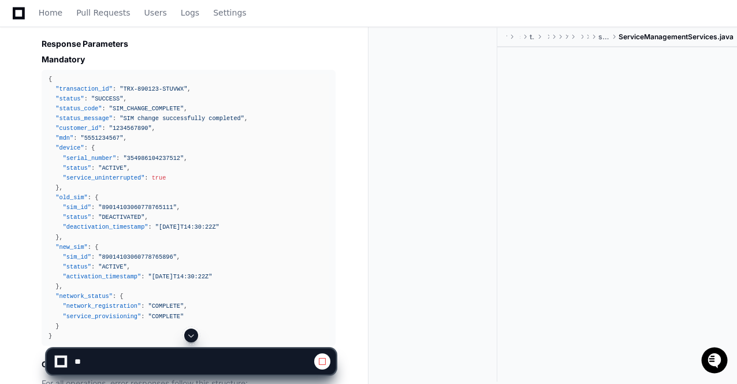
scroll to position [40991, 0]
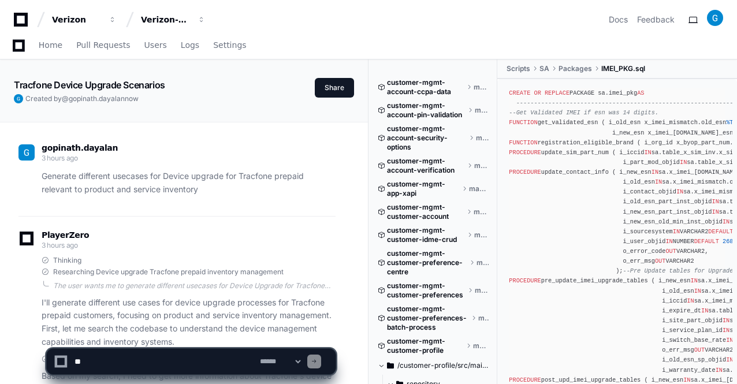
scroll to position [13592, 0]
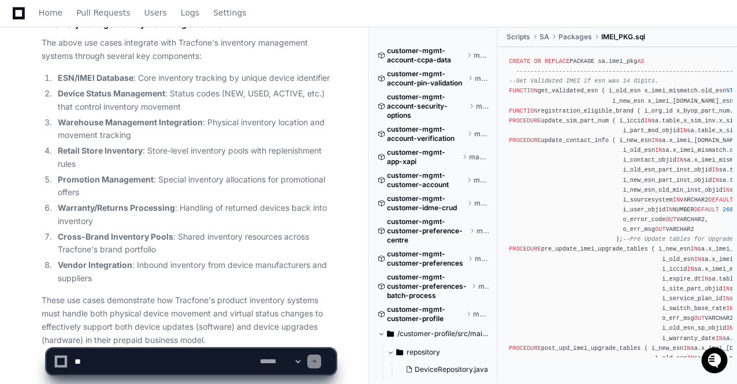
click at [255, 230] on li "Cross-Brand Inventory Pools : Shared inventory resources across Tracfone's bran…" at bounding box center [194, 243] width 281 height 27
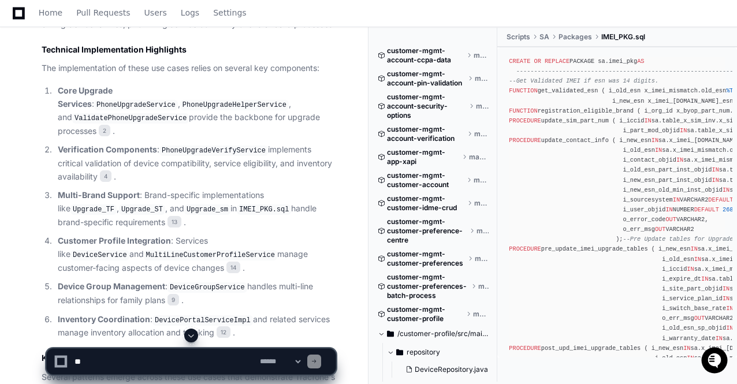
scroll to position [8879, 0]
